Goal: Information Seeking & Learning: Learn about a topic

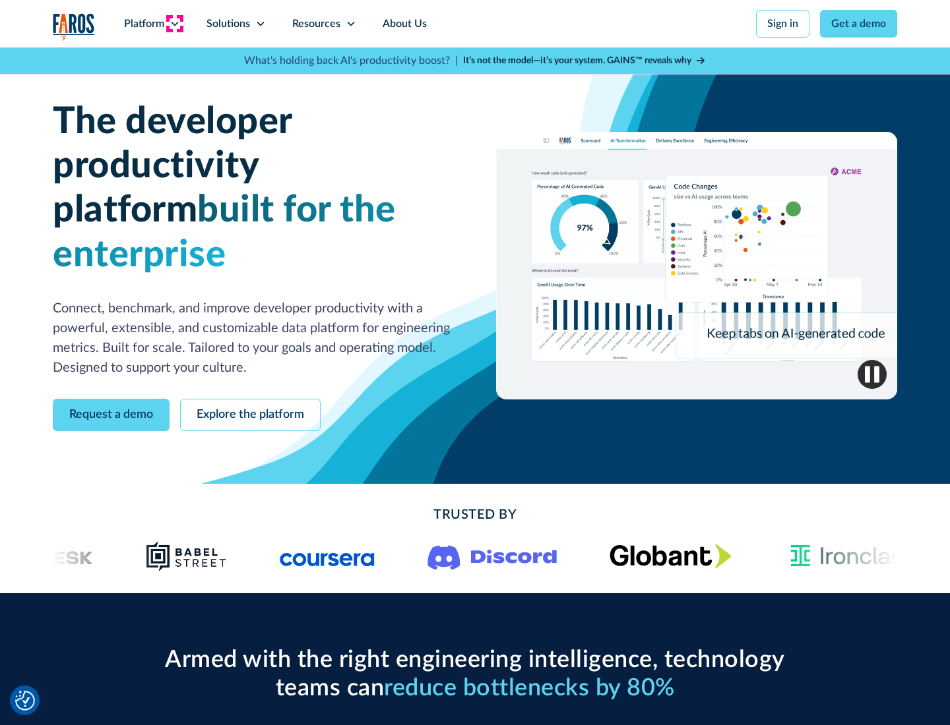
click at [174, 24] on icon at bounding box center [174, 23] width 11 height 11
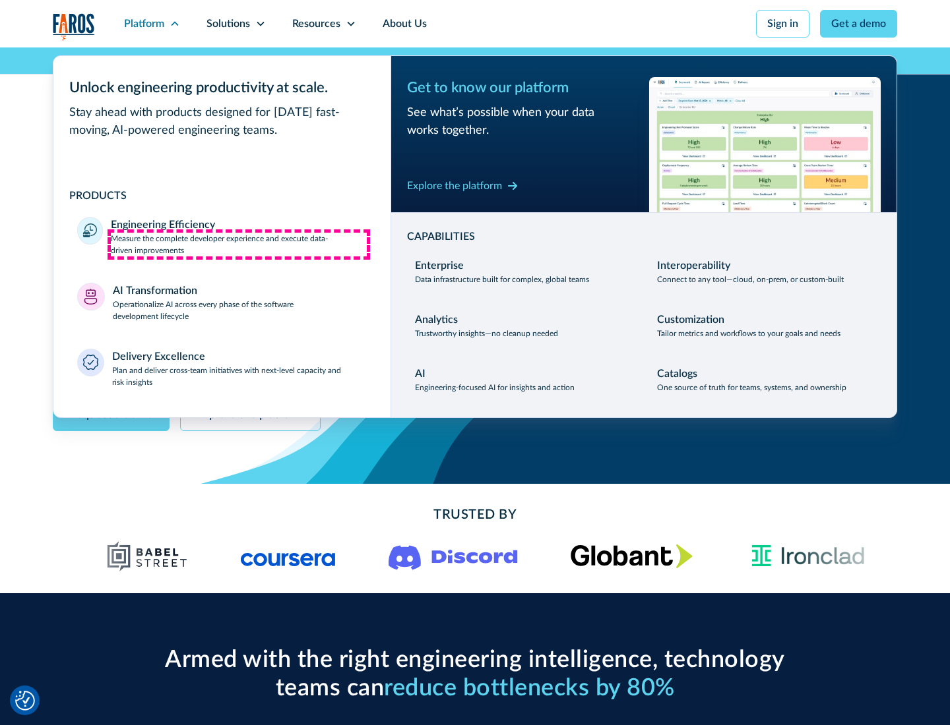
click at [239, 244] on p "Measure the complete developer experience and execute data-driven improvements" at bounding box center [239, 245] width 256 height 24
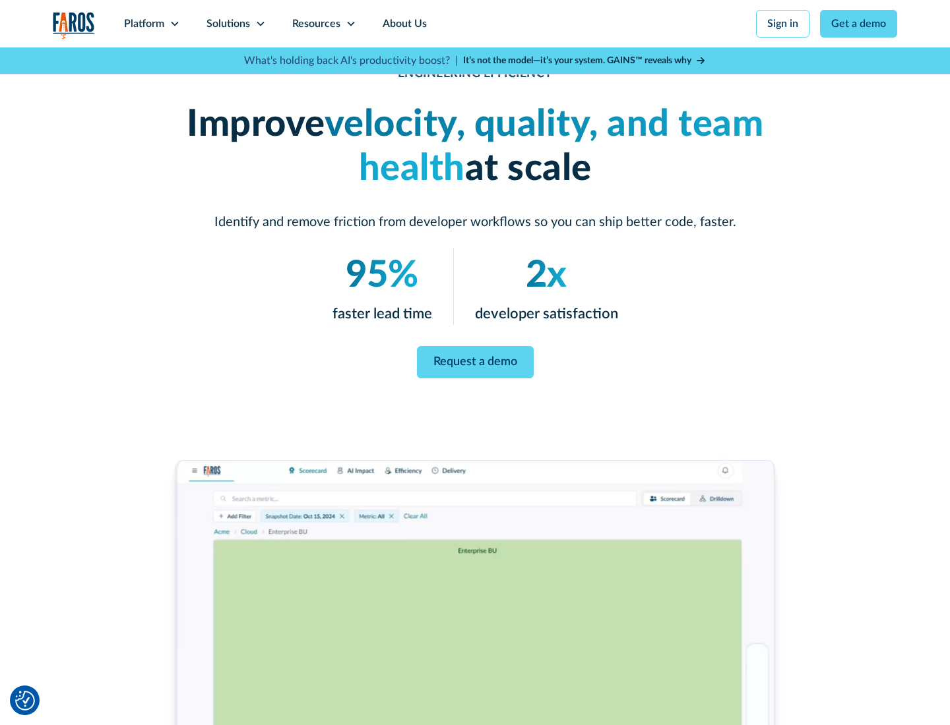
click at [475, 360] on link "Request a demo" at bounding box center [475, 362] width 117 height 32
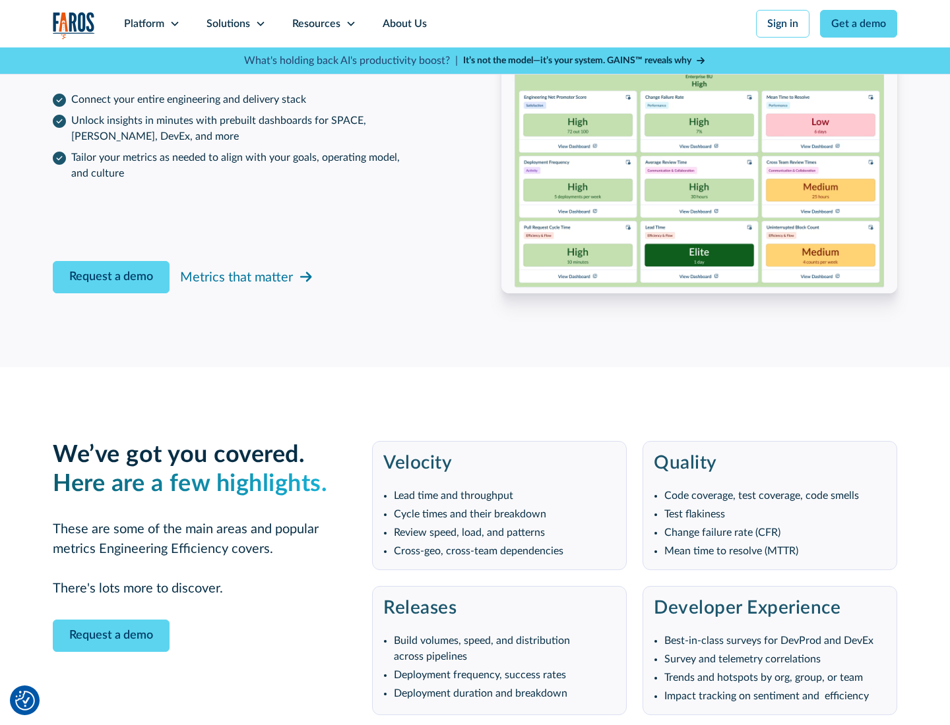
click at [174, 24] on icon at bounding box center [174, 23] width 11 height 11
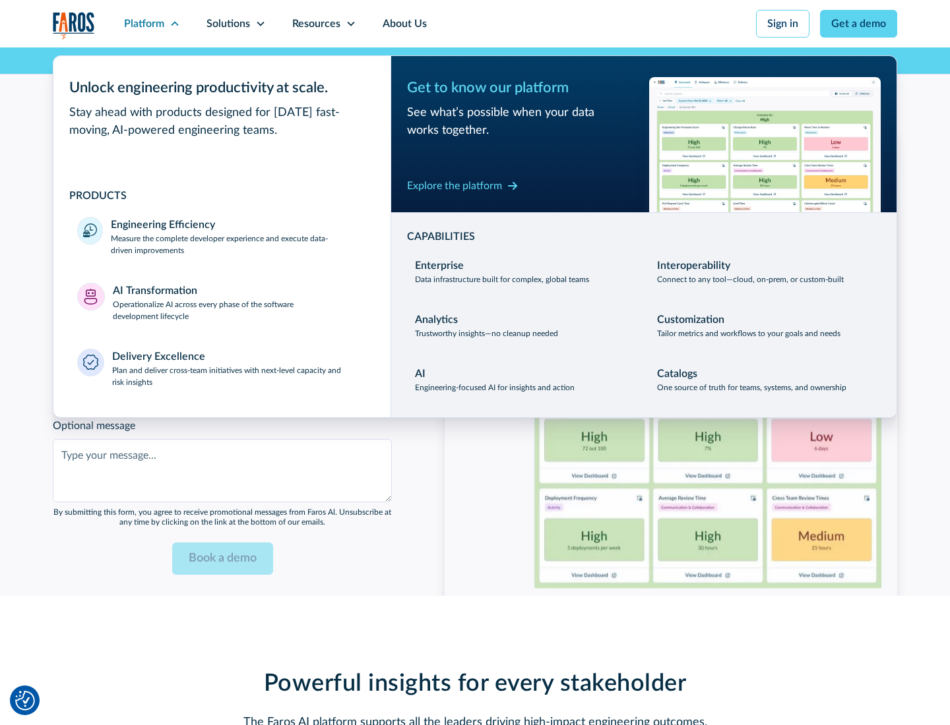
scroll to position [2893, 0]
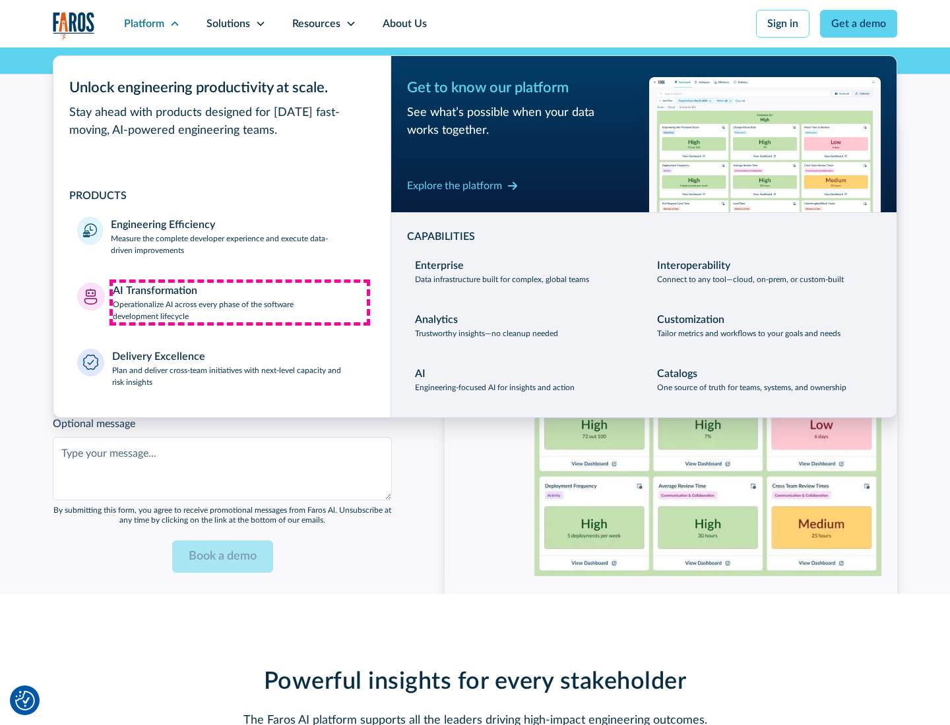
click at [239, 302] on p "Operationalize AI across every phase of the software development lifecycle" at bounding box center [240, 311] width 255 height 24
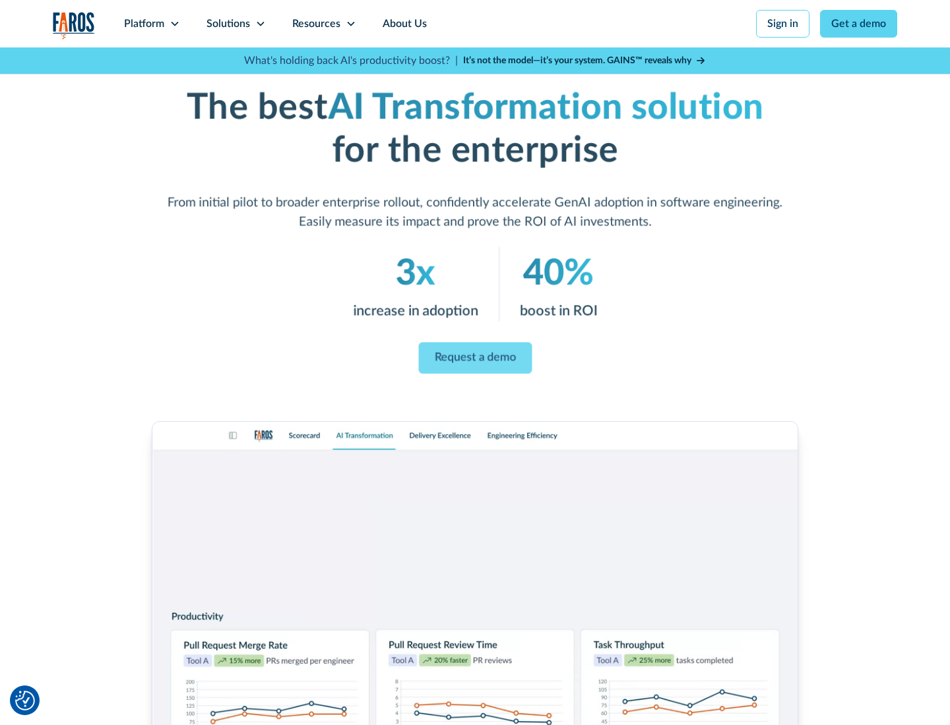
click at [475, 358] on link "Request a demo" at bounding box center [474, 359] width 113 height 32
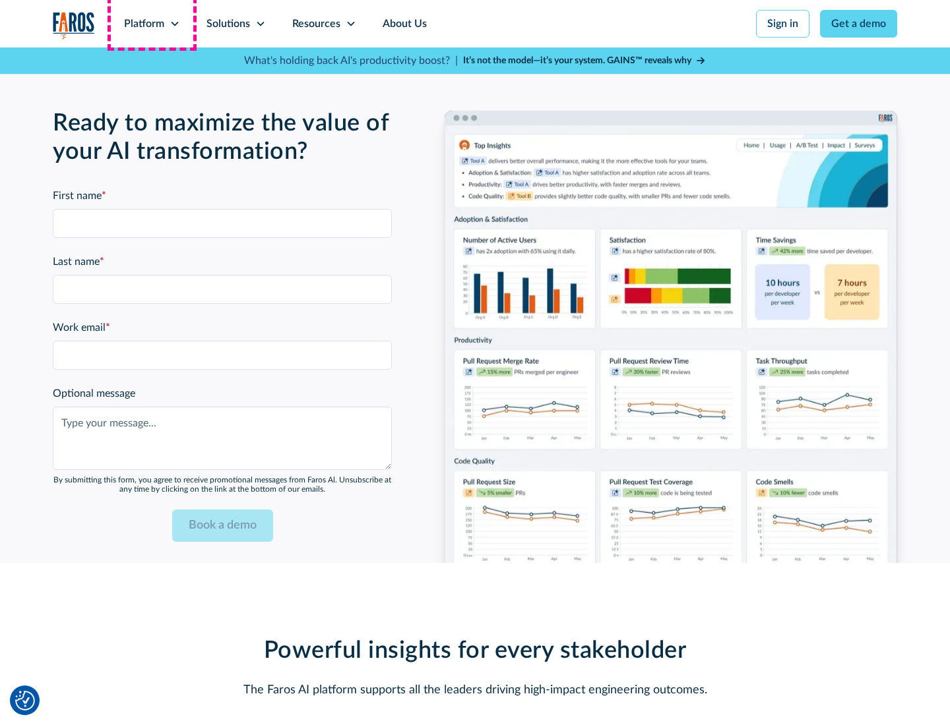
click at [152, 24] on div "Platform" at bounding box center [144, 24] width 40 height 16
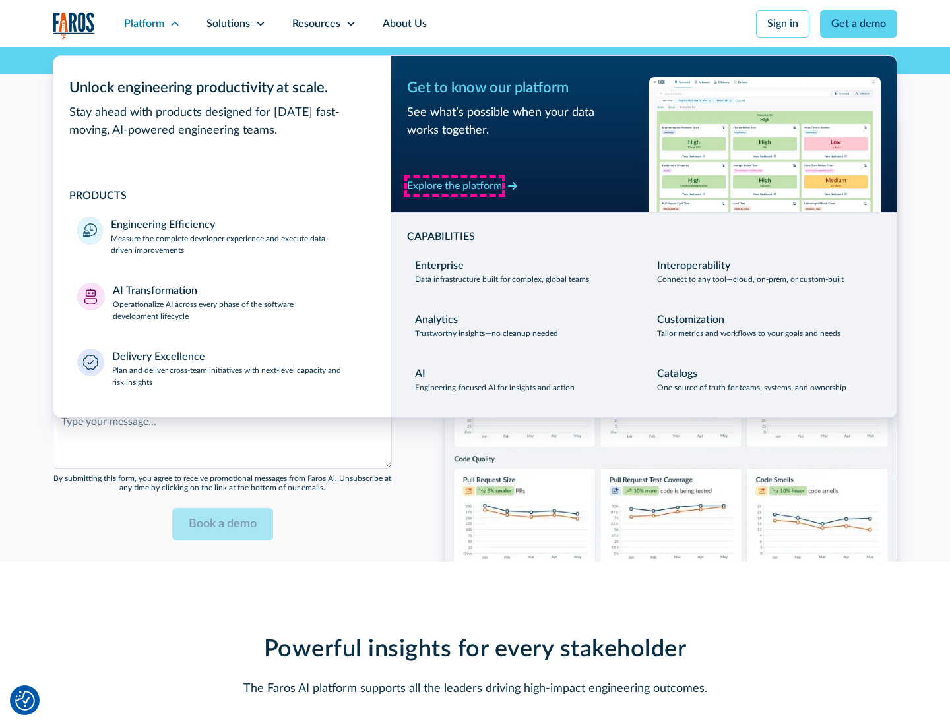
click at [454, 185] on div "Explore the platform" at bounding box center [454, 186] width 95 height 16
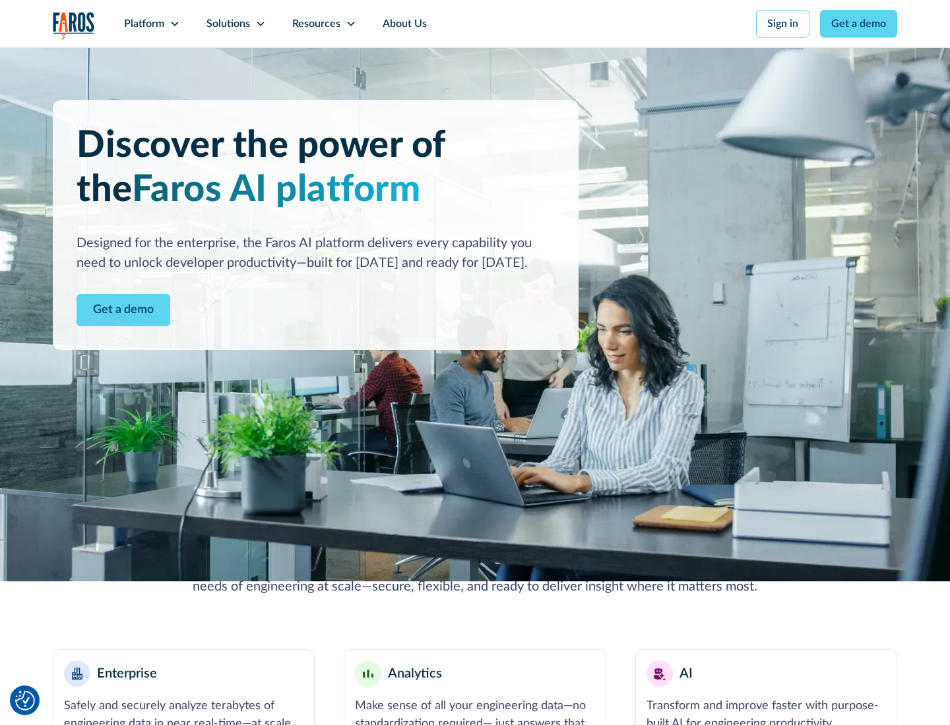
click at [123, 310] on link "Get a demo" at bounding box center [123, 310] width 94 height 32
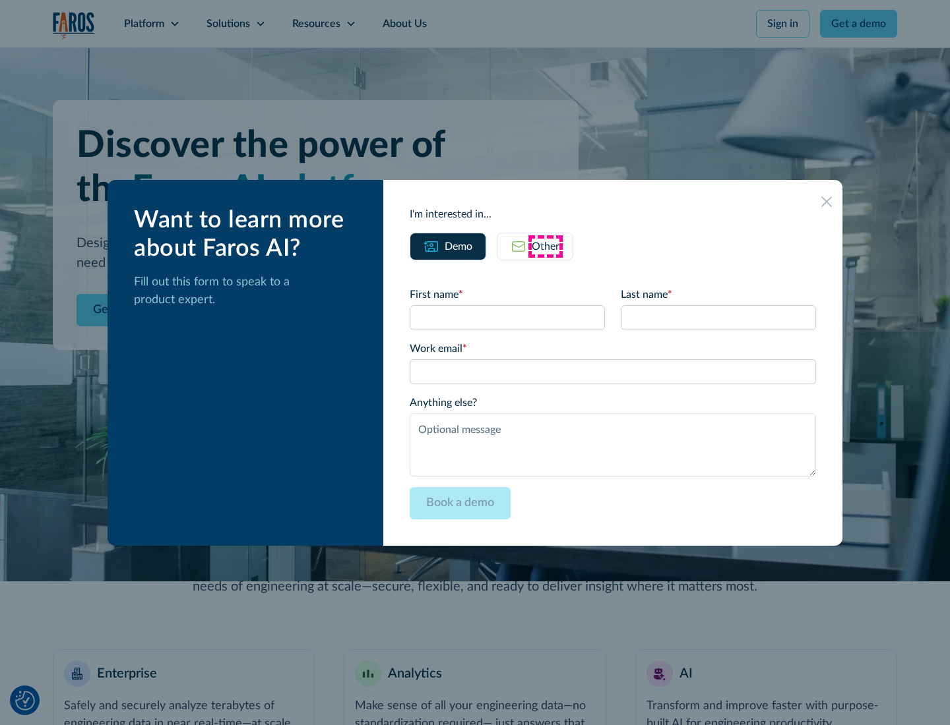
click at [545, 246] on div "Other" at bounding box center [546, 247] width 28 height 16
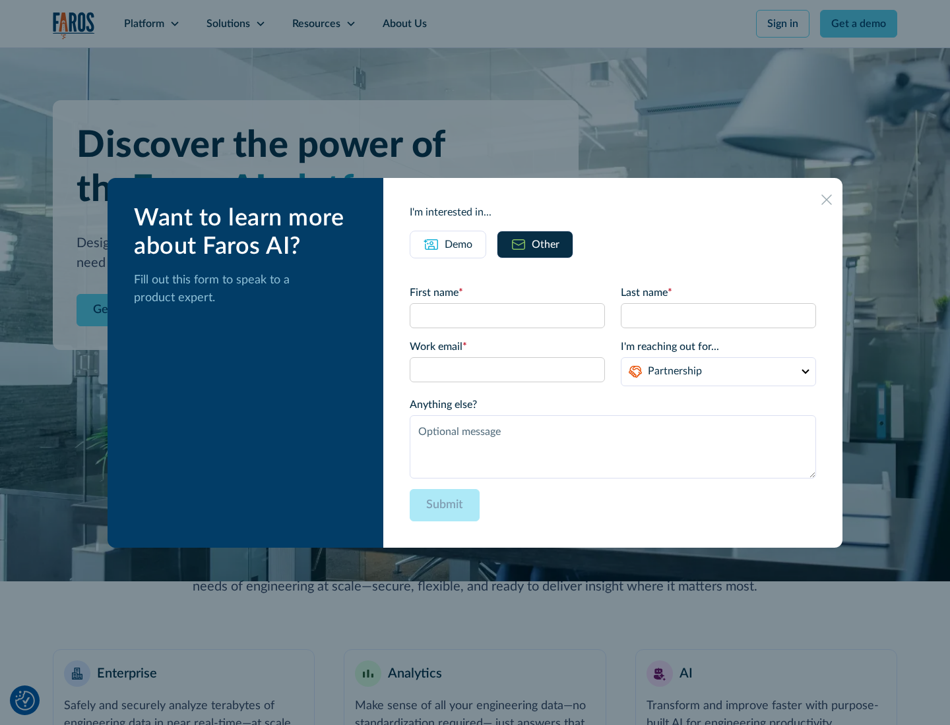
click at [458, 244] on div "Demo" at bounding box center [458, 245] width 28 height 16
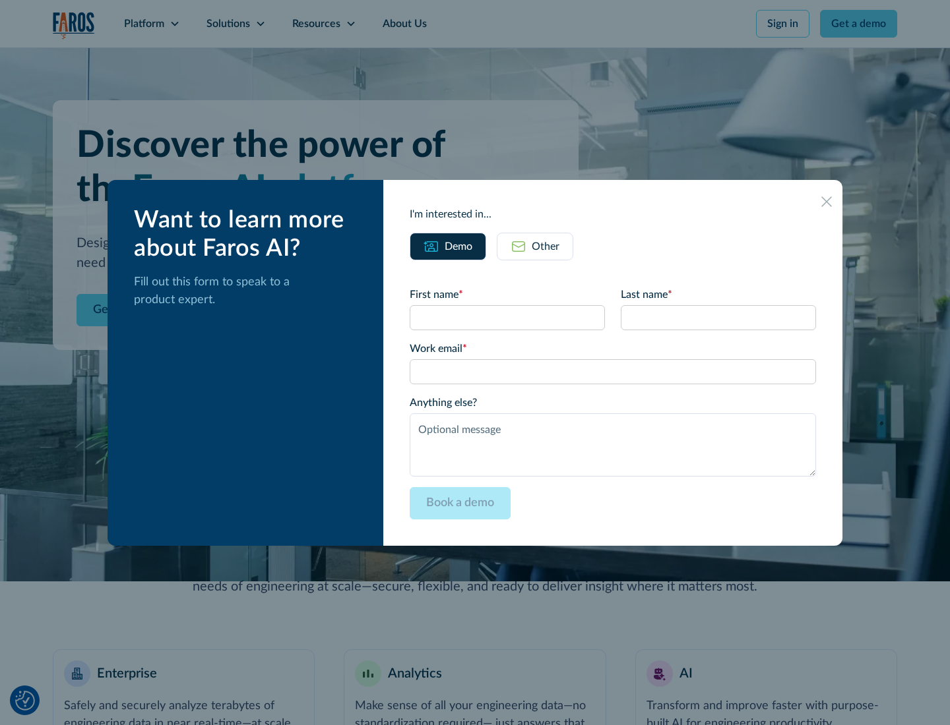
click at [826, 201] on icon at bounding box center [826, 202] width 11 height 11
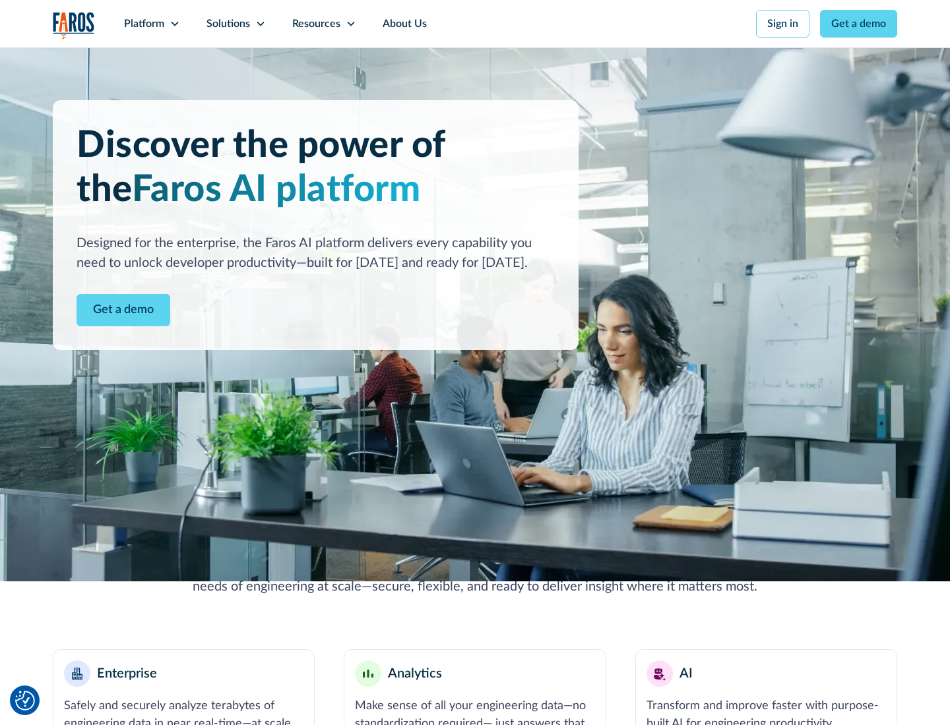
click at [174, 24] on icon at bounding box center [174, 23] width 11 height 11
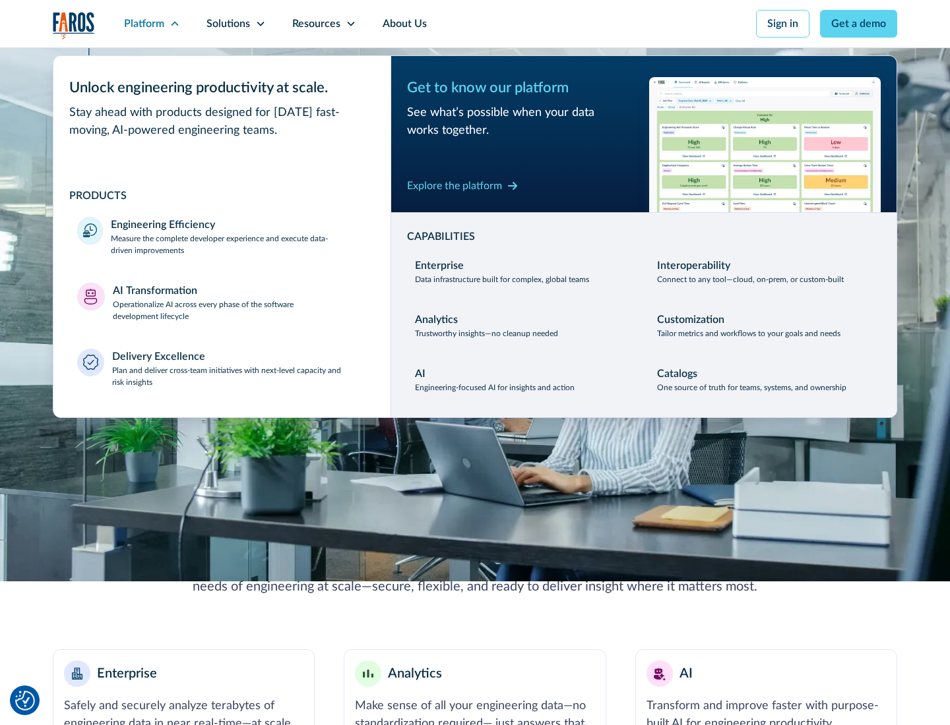
click at [239, 376] on p "Plan and deliver cross-team initiatives with next-level capacity and risk insig…" at bounding box center [239, 377] width 255 height 24
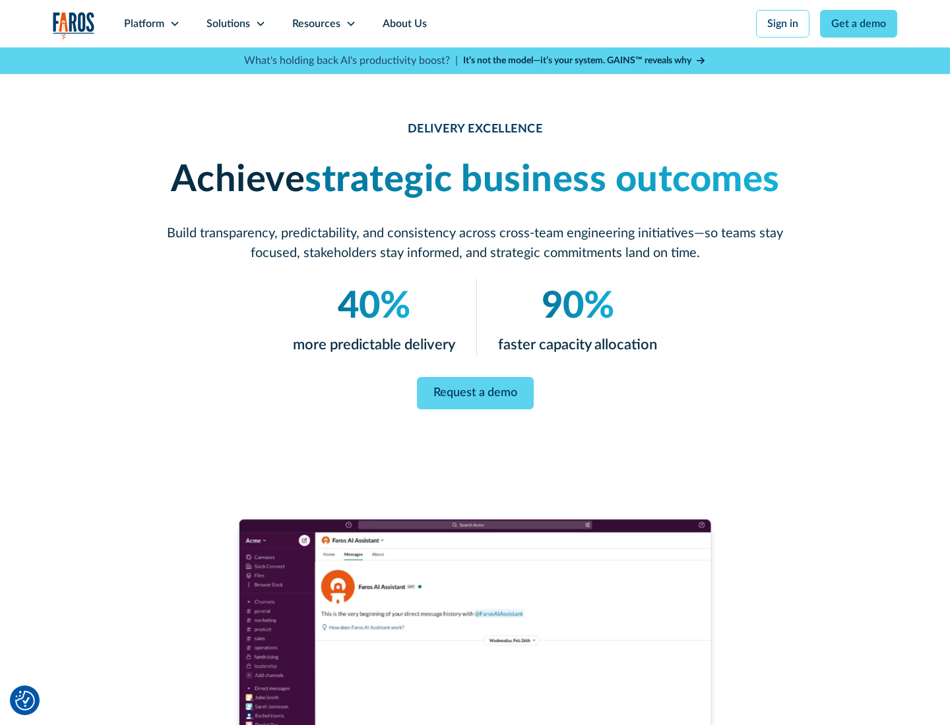
click at [260, 24] on icon at bounding box center [260, 23] width 11 height 11
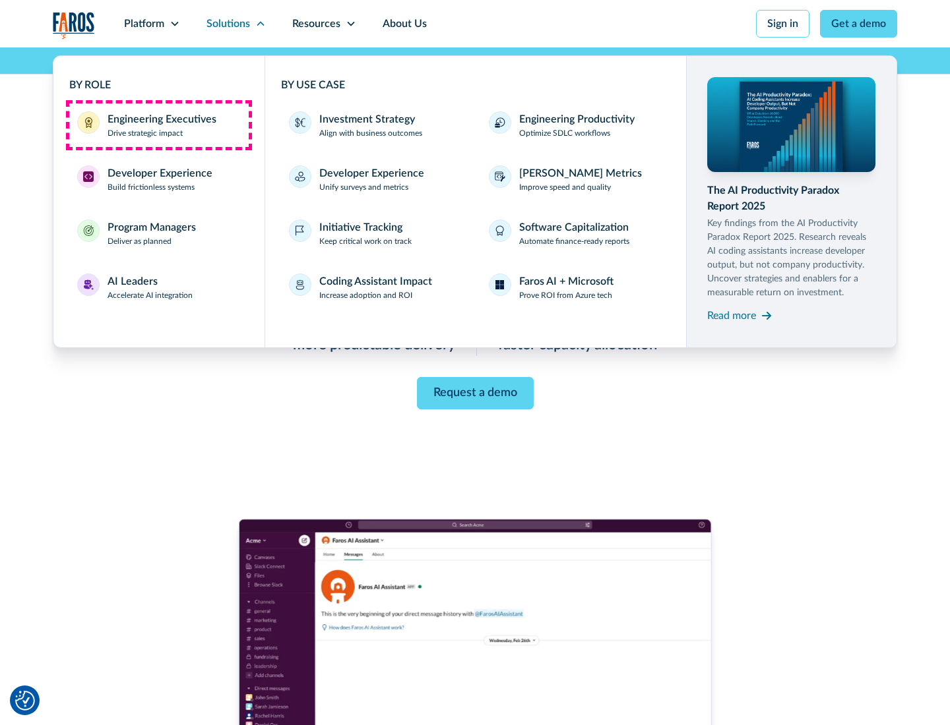
click at [158, 125] on div "Engineering Executives" at bounding box center [161, 119] width 109 height 16
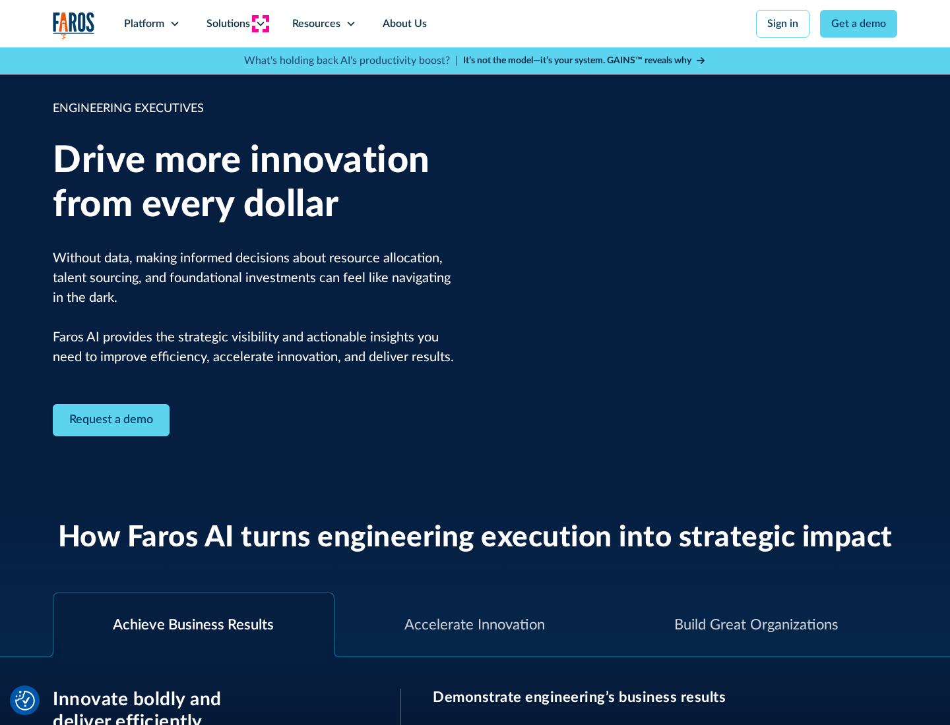
click at [260, 24] on icon at bounding box center [260, 23] width 11 height 11
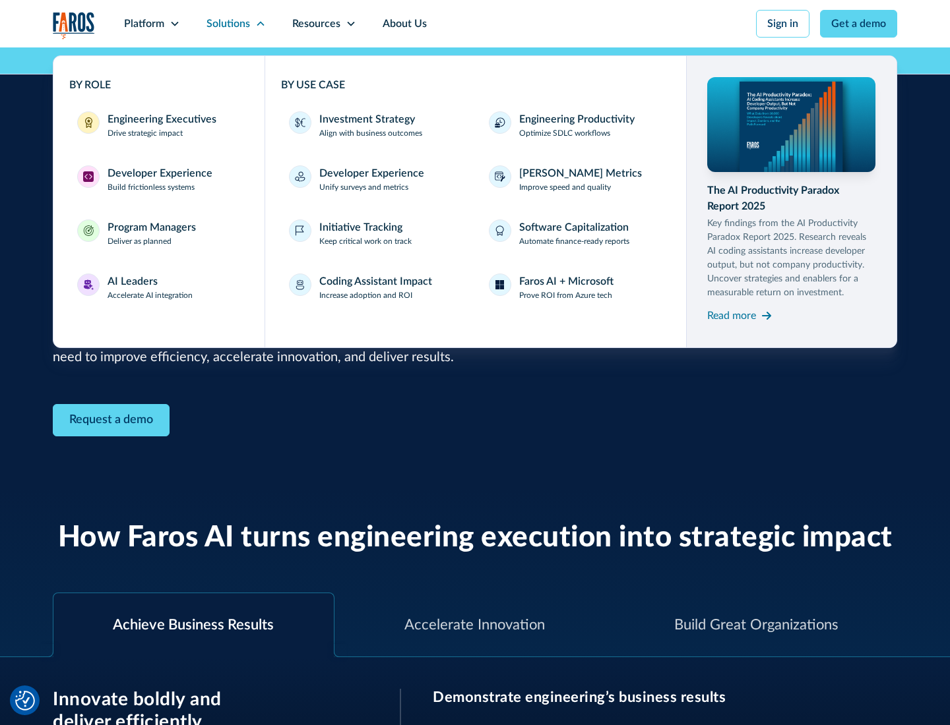
click at [158, 173] on div "Developer Experience" at bounding box center [159, 174] width 105 height 16
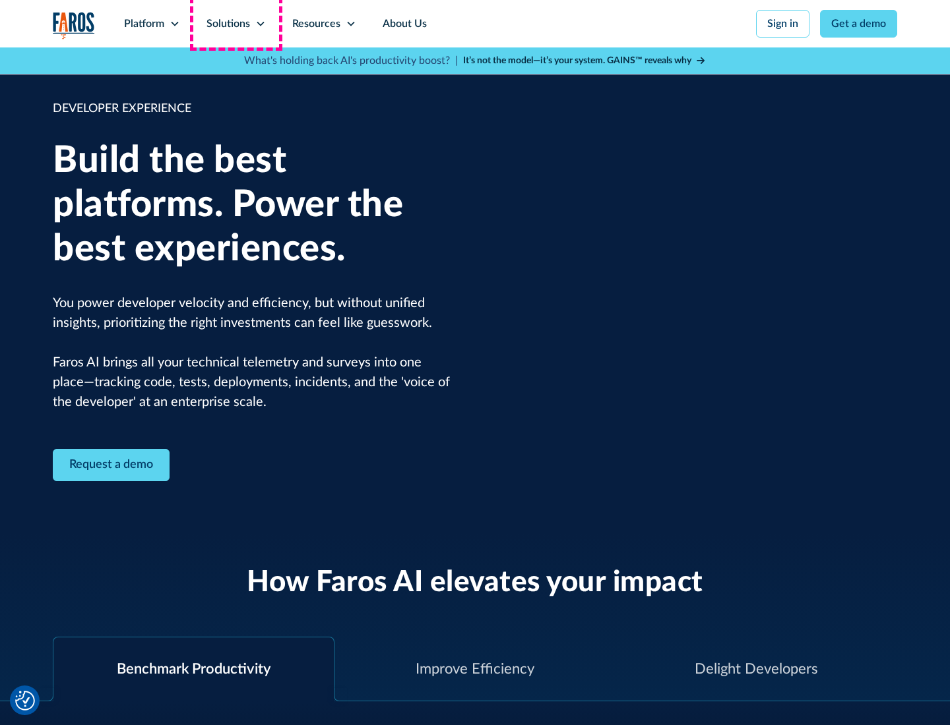
click at [235, 24] on div "Solutions" at bounding box center [228, 24] width 44 height 16
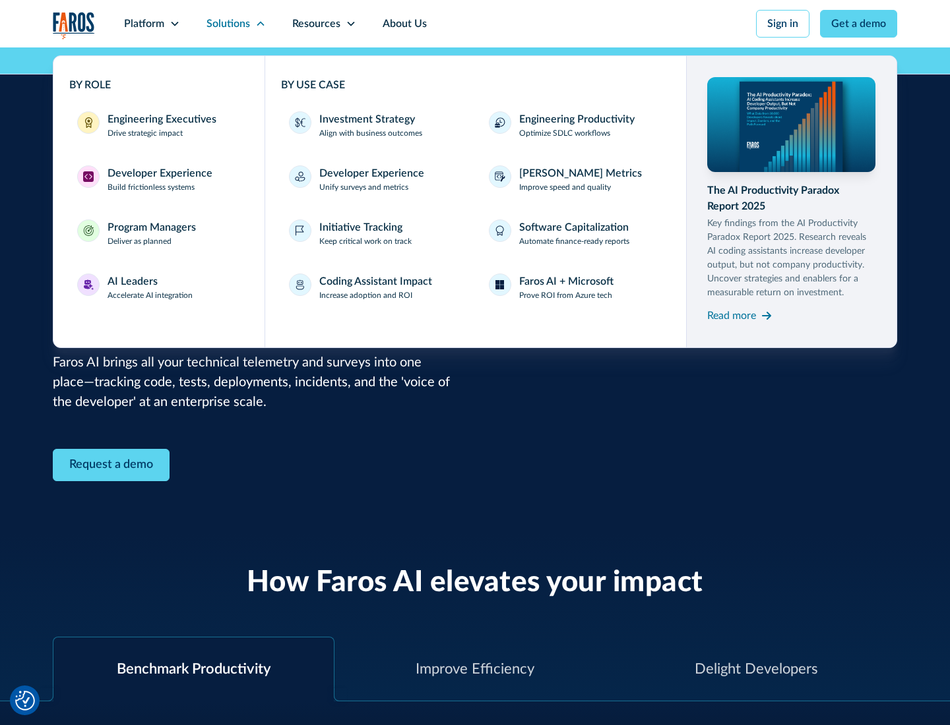
click at [151, 233] on div "Program Managers" at bounding box center [151, 228] width 88 height 16
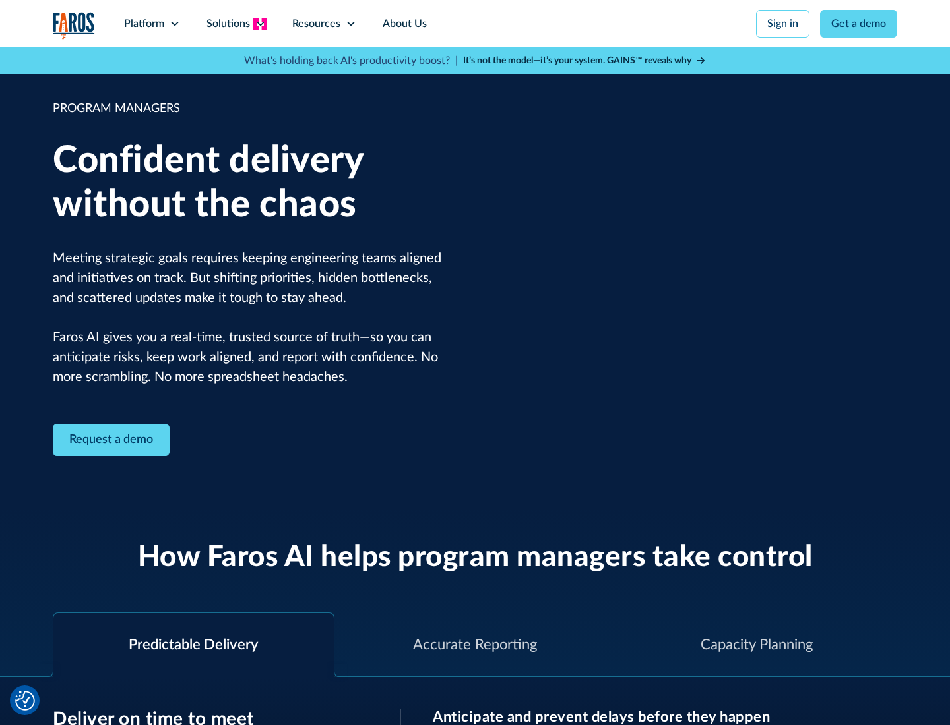
click at [260, 24] on icon at bounding box center [260, 23] width 11 height 11
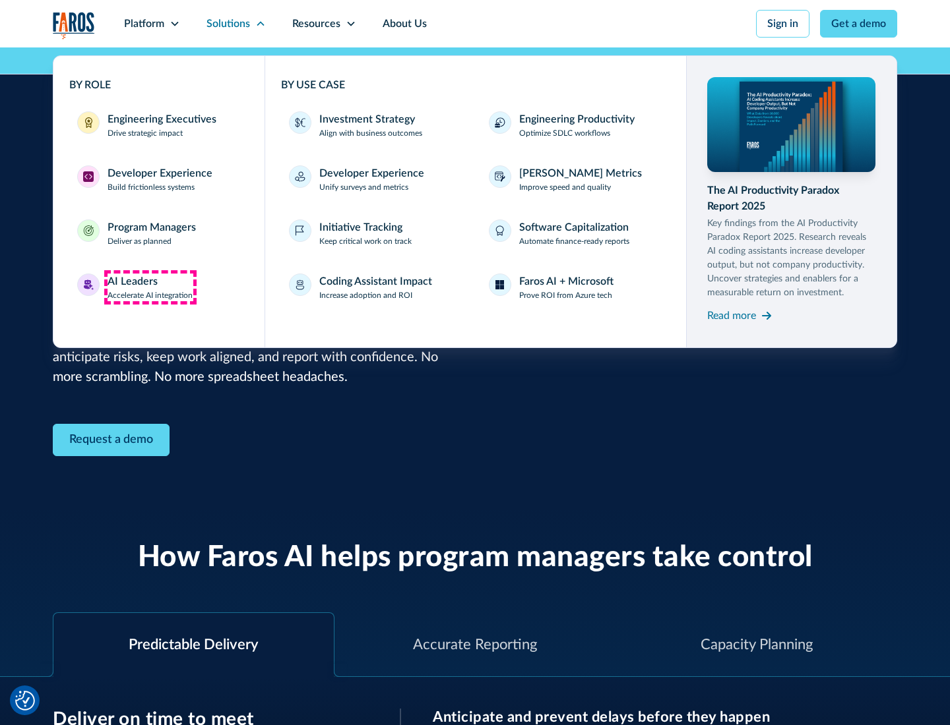
click at [150, 288] on div "AI Leaders" at bounding box center [132, 282] width 50 height 16
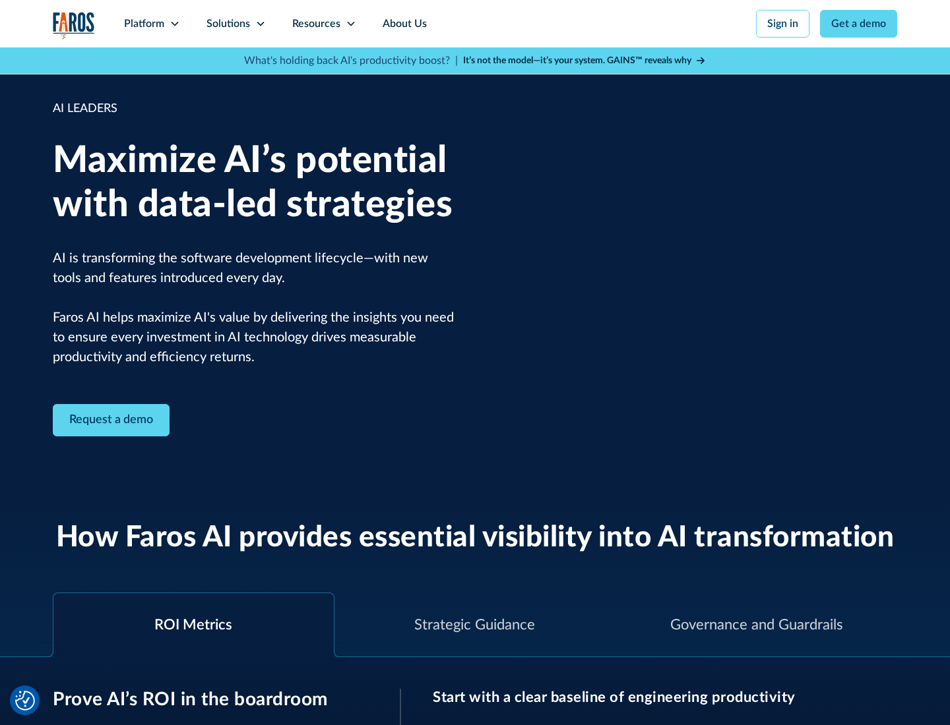
click at [260, 24] on icon at bounding box center [260, 23] width 11 height 11
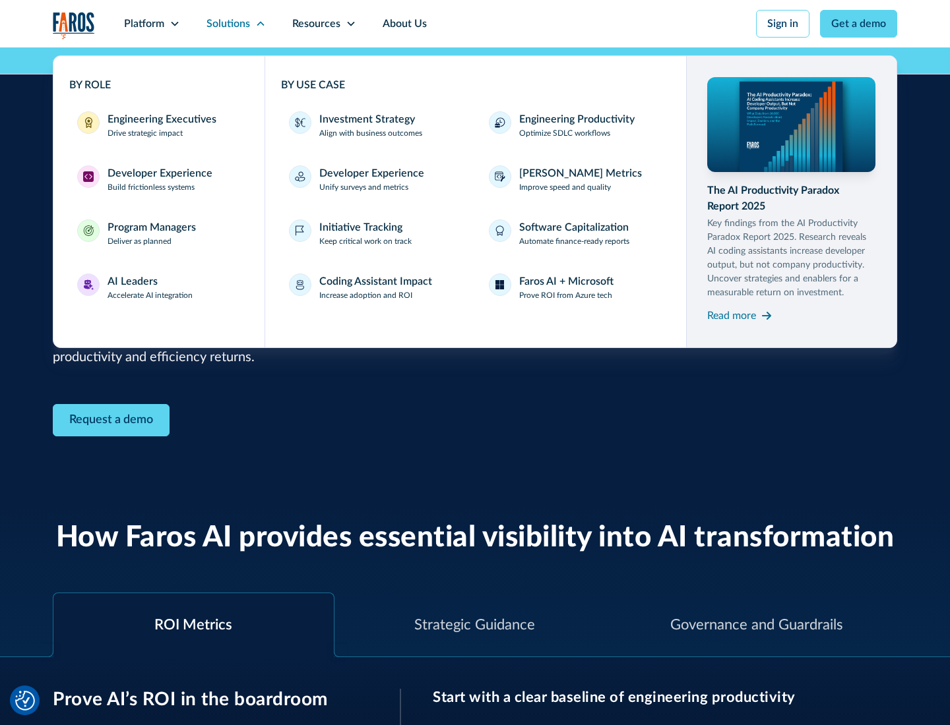
click at [365, 119] on div "Investment Strategy" at bounding box center [367, 119] width 96 height 16
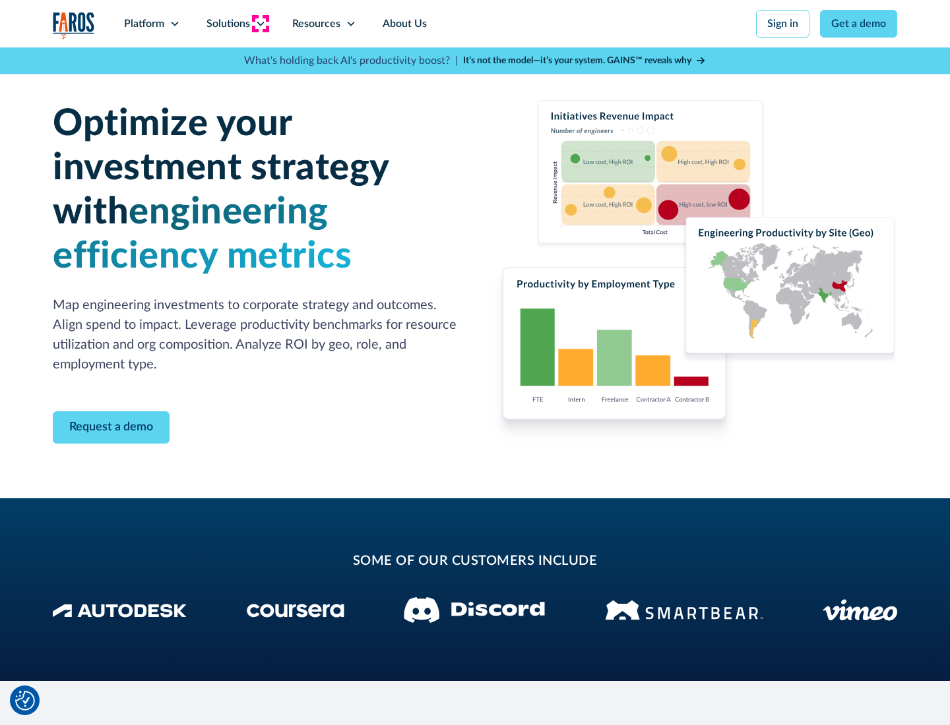
click at [260, 24] on icon at bounding box center [260, 23] width 11 height 11
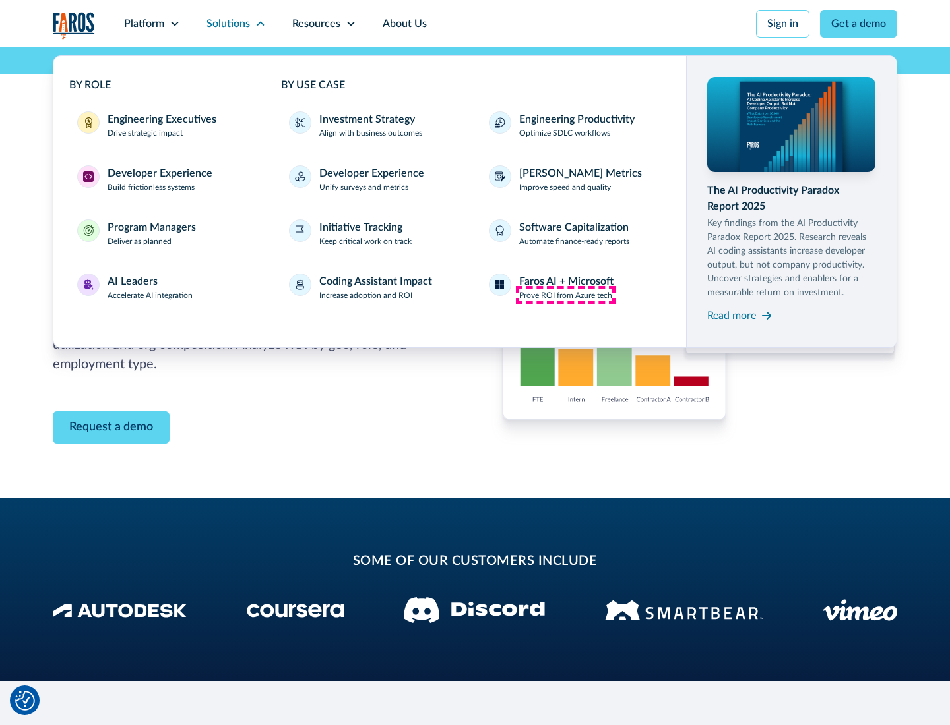
click at [565, 295] on p "Prove ROI from Azure tech" at bounding box center [565, 296] width 93 height 12
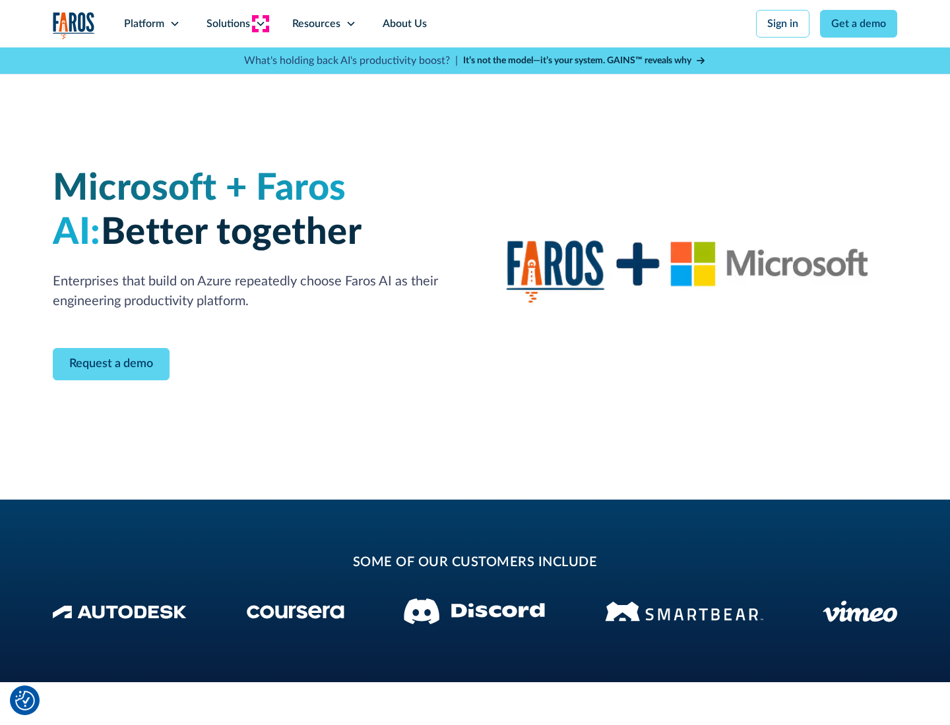
click at [260, 24] on icon at bounding box center [260, 23] width 11 height 11
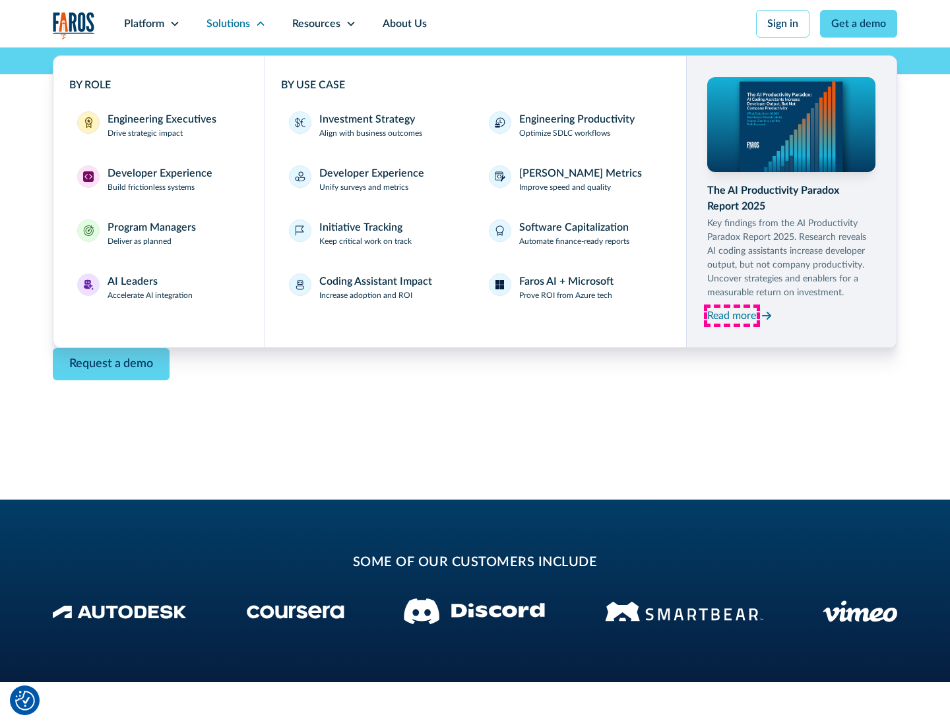
click at [731, 315] on div "Read more" at bounding box center [731, 316] width 49 height 16
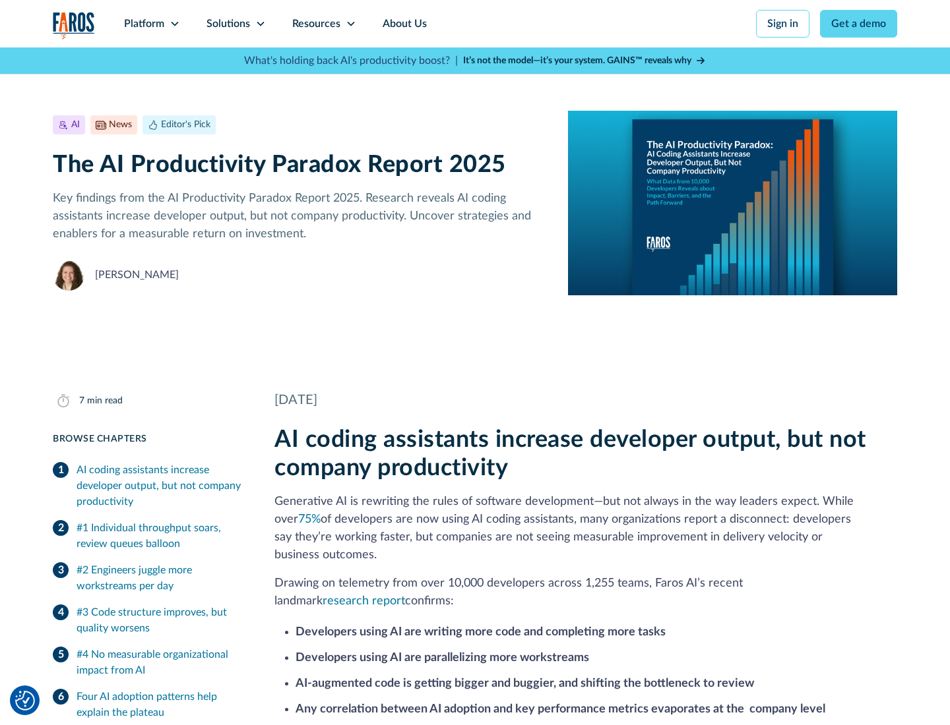
click at [350, 24] on icon at bounding box center [351, 23] width 11 height 11
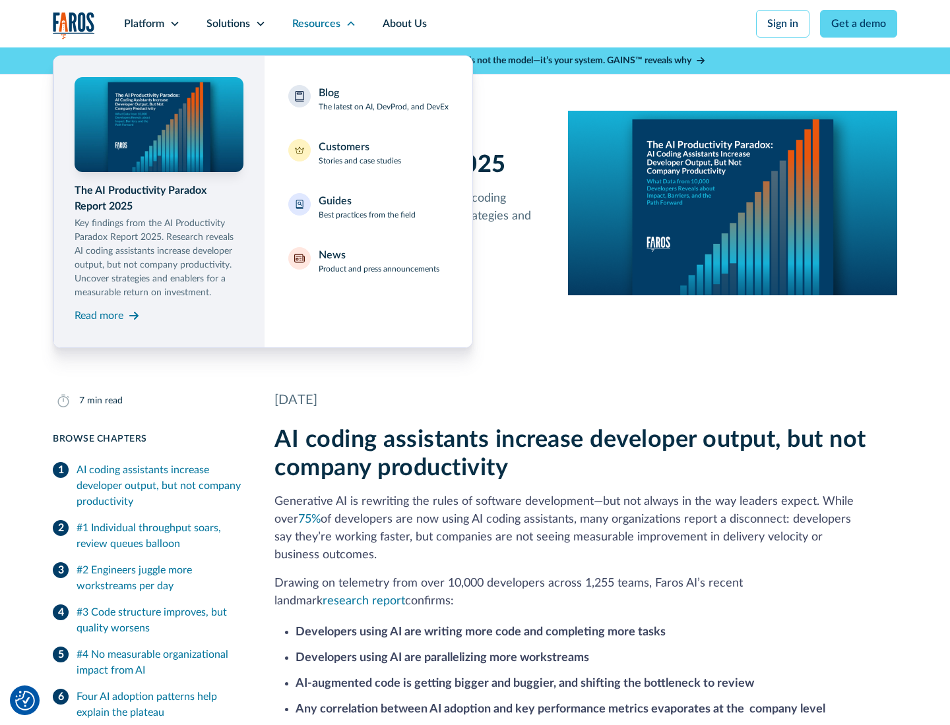
click at [383, 99] on div "Blog The latest on AI, DevProd, and DevEx" at bounding box center [384, 99] width 130 height 28
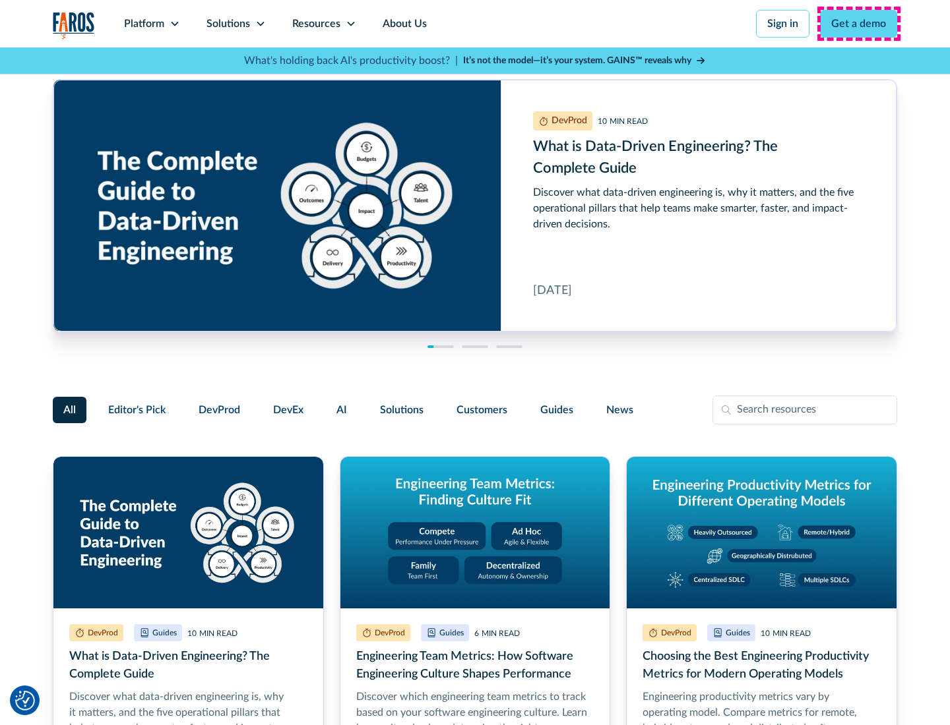
click at [859, 24] on link "Get a demo" at bounding box center [858, 24] width 77 height 28
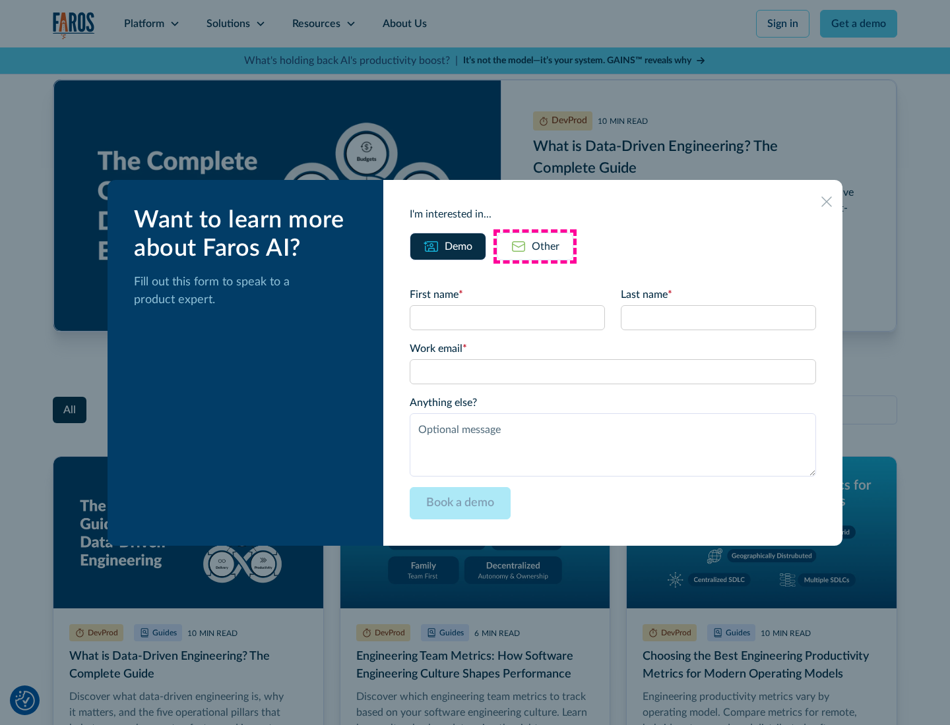
click at [535, 246] on div "Other" at bounding box center [546, 247] width 28 height 16
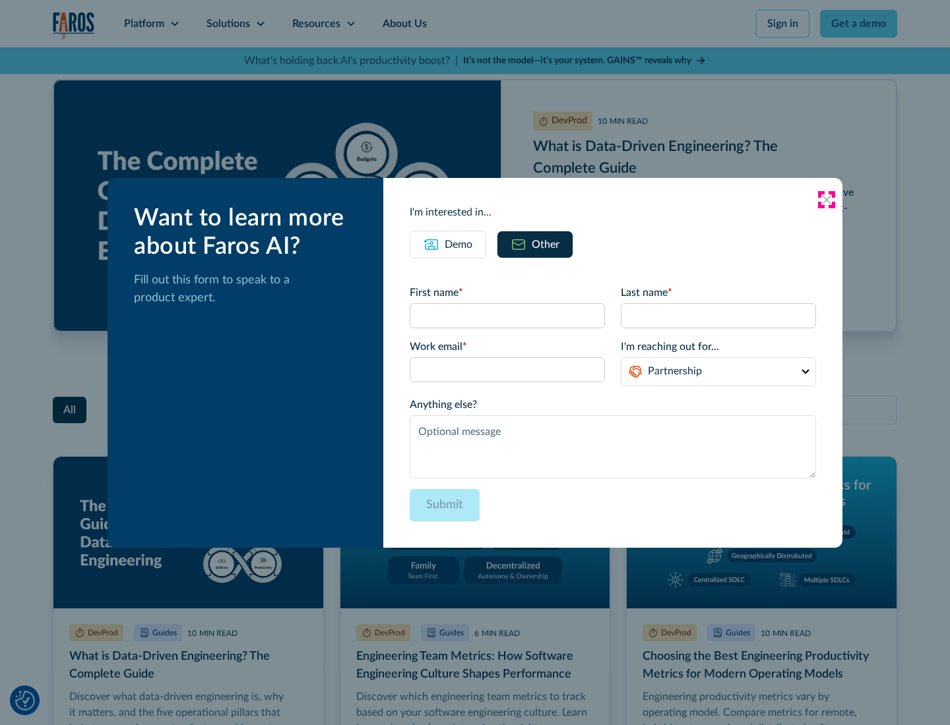
click at [826, 199] on icon at bounding box center [826, 200] width 11 height 11
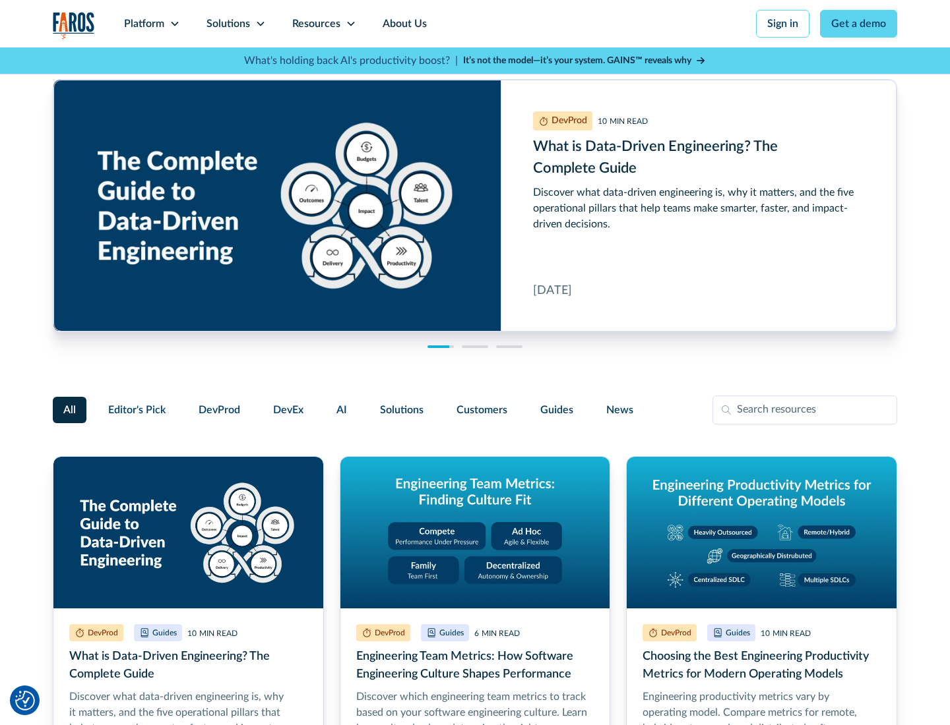
click at [403, 24] on link "About Us" at bounding box center [404, 23] width 71 height 47
